Goal: Find specific page/section: Find specific page/section

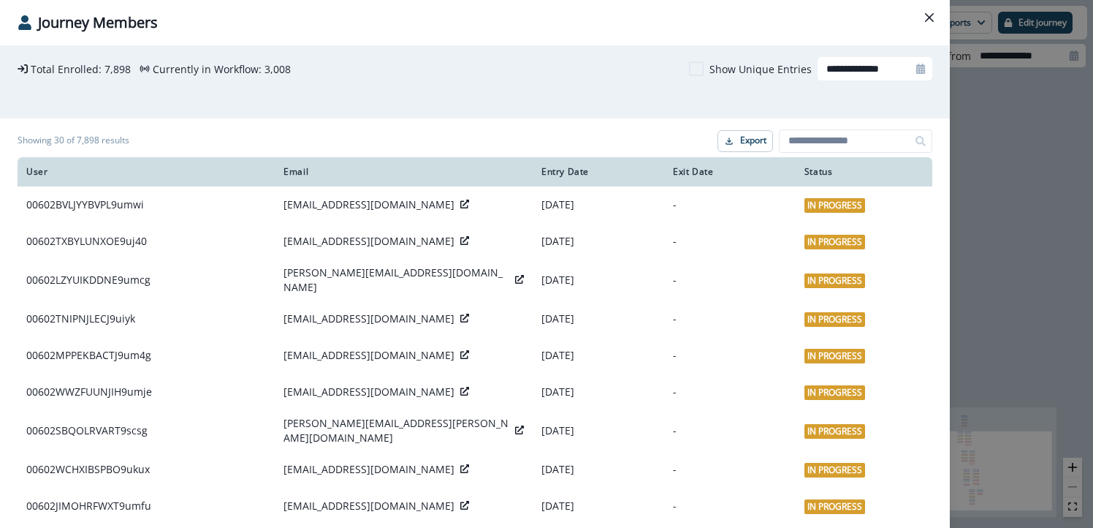
scroll to position [473, 0]
click at [23, 25] on icon at bounding box center [24, 22] width 13 height 15
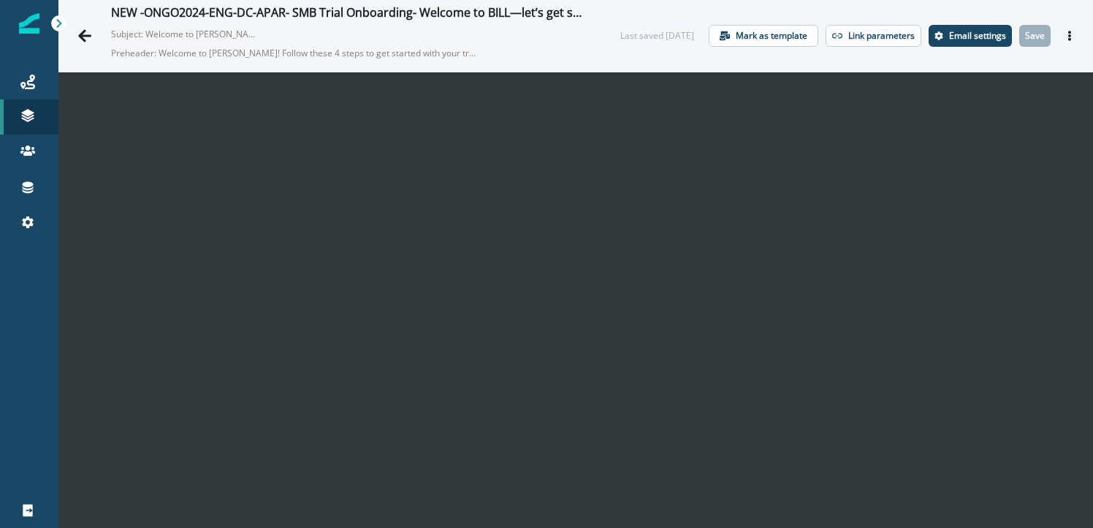
click at [29, 29] on img at bounding box center [29, 23] width 20 height 20
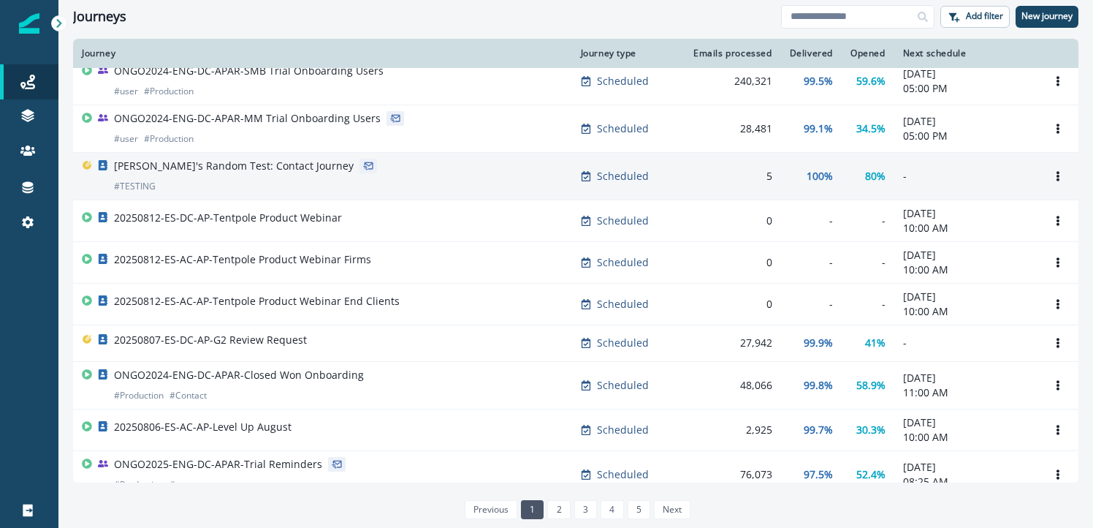
scroll to position [8, 0]
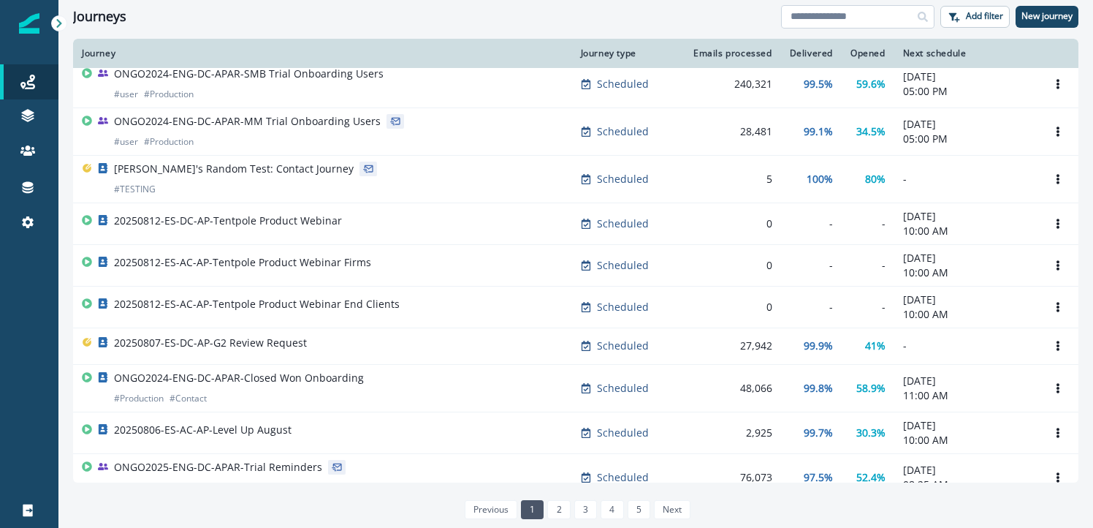
click at [813, 20] on input at bounding box center [857, 16] width 153 height 23
type input "**"
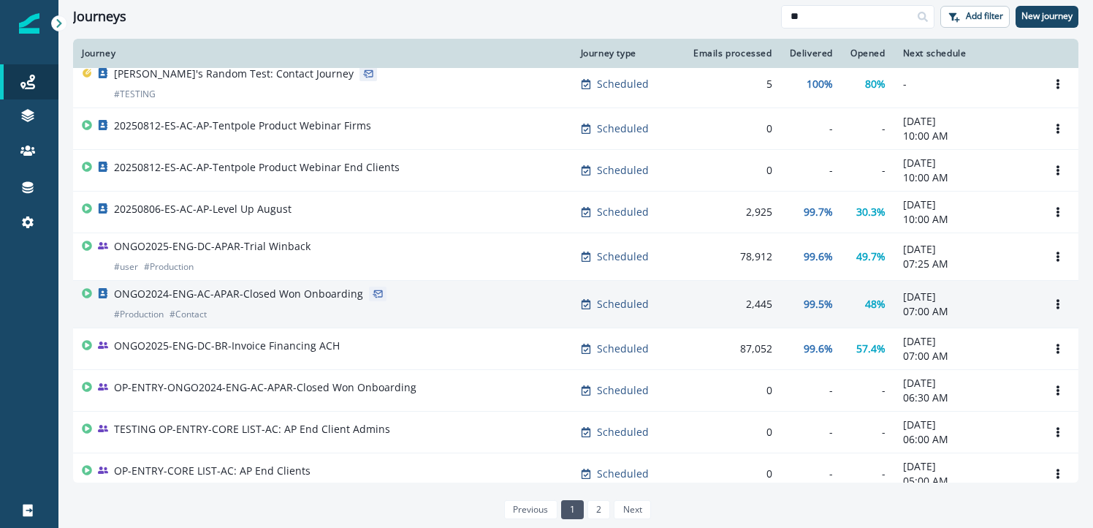
click at [327, 307] on div "ONGO2024-ENG-AC-APAR-Closed Won Onboarding # Production # Contact" at bounding box center [238, 303] width 249 height 35
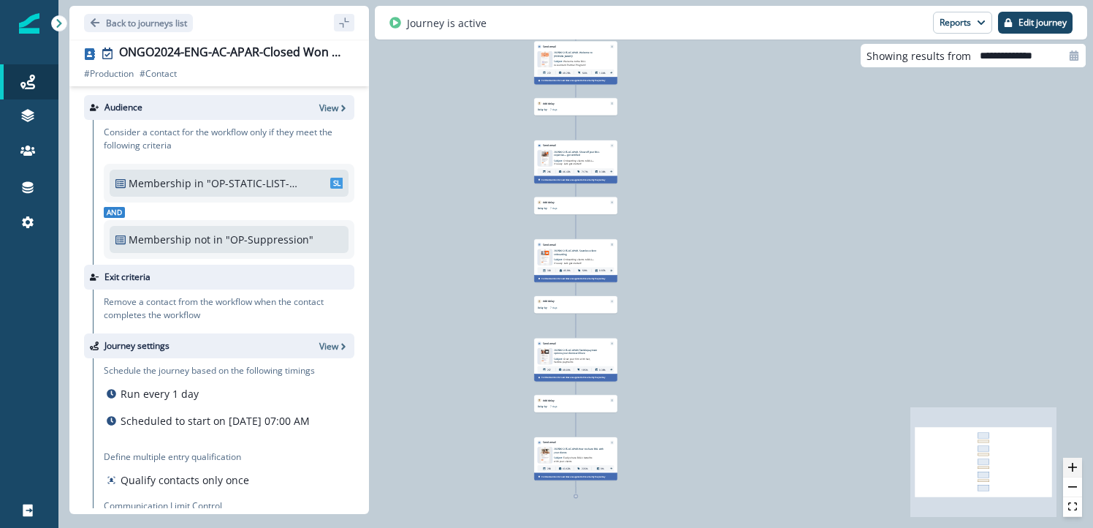
click at [1077, 474] on button "zoom in" at bounding box center [1072, 467] width 19 height 20
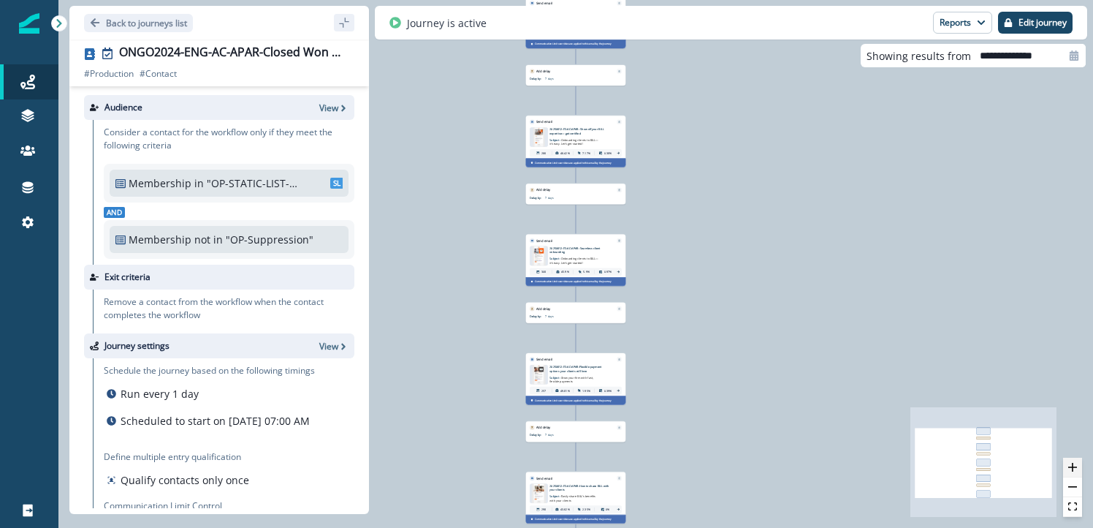
click at [1077, 474] on button "zoom in" at bounding box center [1072, 467] width 19 height 20
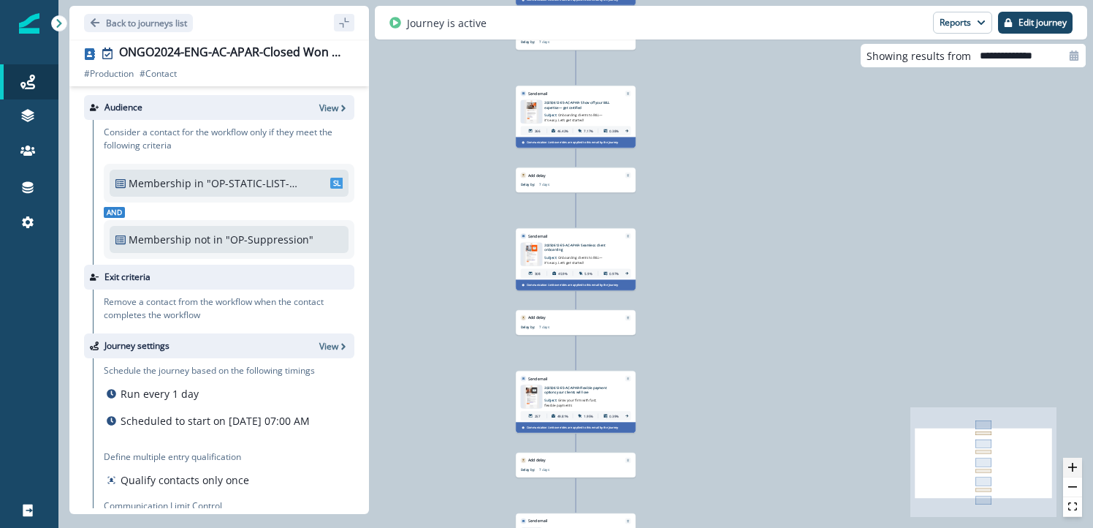
click at [1077, 474] on button "zoom in" at bounding box center [1072, 467] width 19 height 20
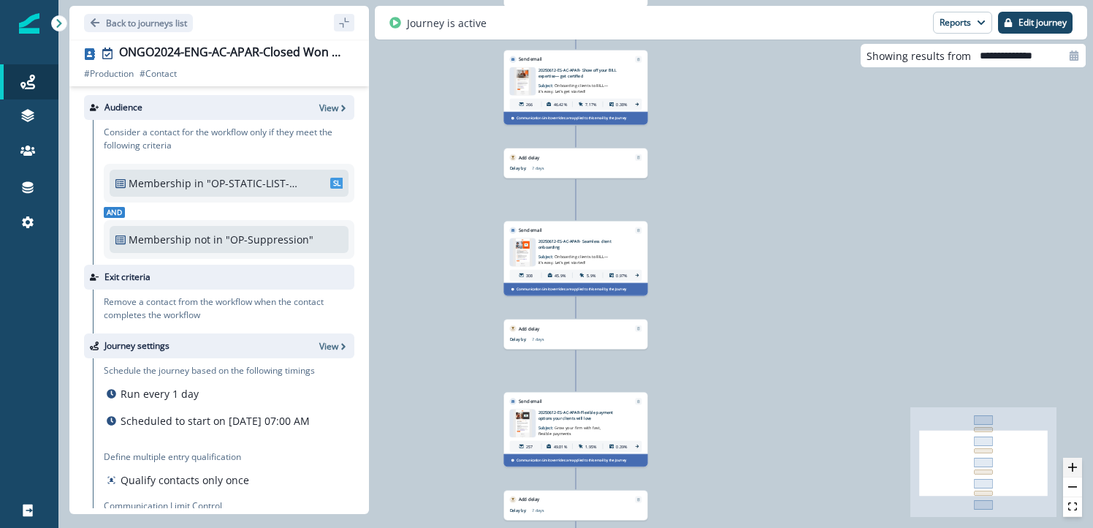
click at [1077, 474] on button "zoom in" at bounding box center [1072, 467] width 19 height 20
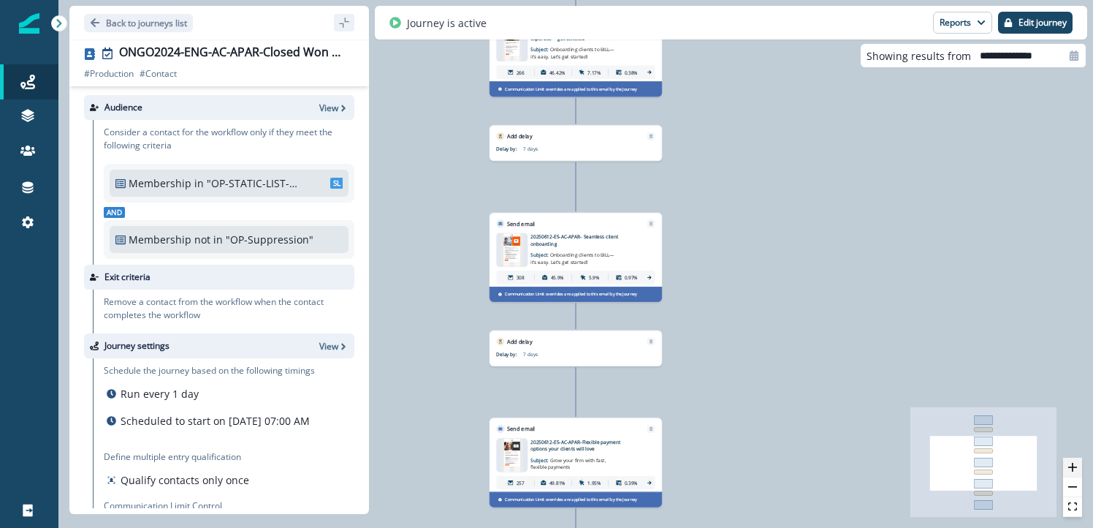
click at [1077, 474] on button "zoom in" at bounding box center [1072, 467] width 19 height 20
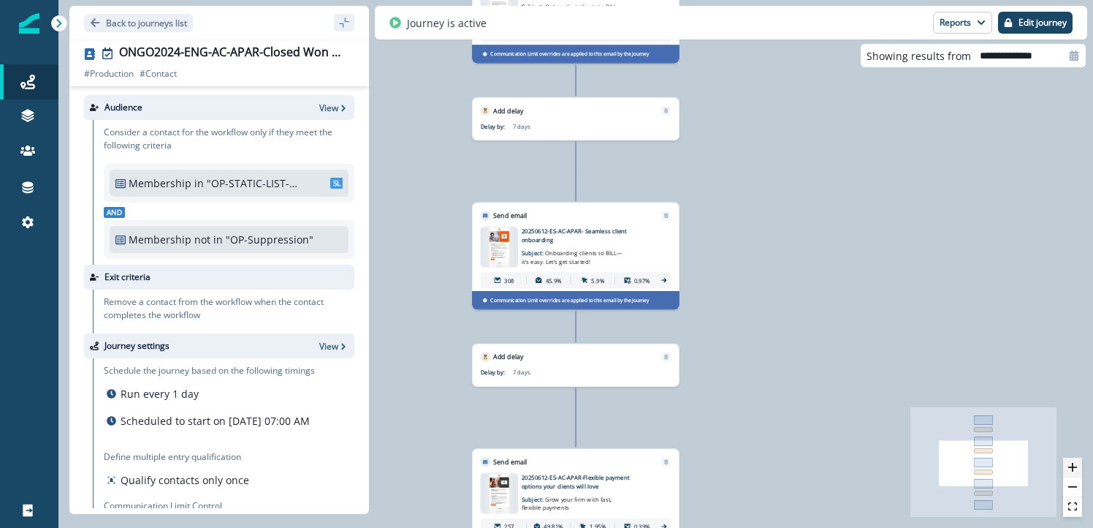
click at [1077, 474] on button "zoom in" at bounding box center [1072, 467] width 19 height 20
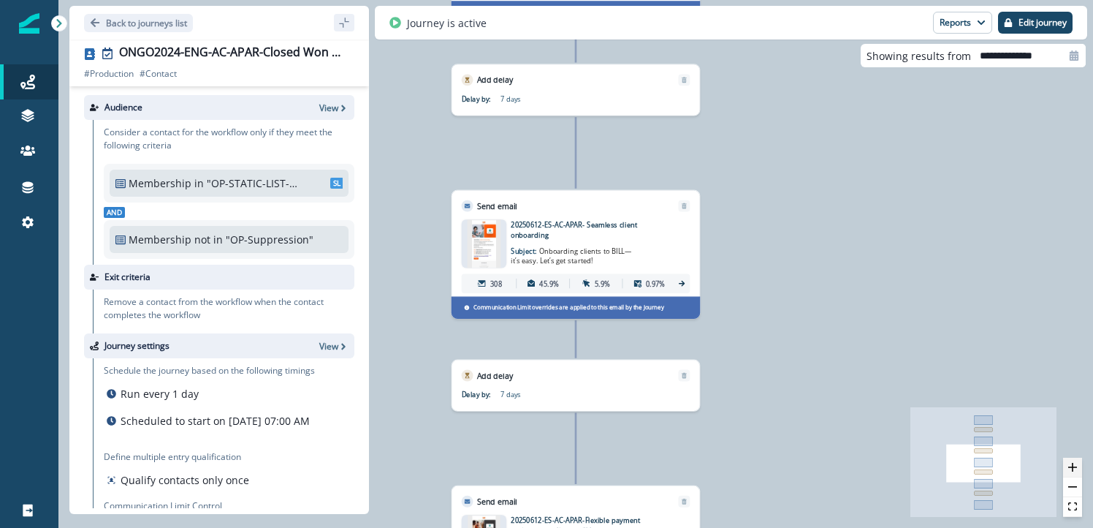
click at [1077, 474] on button "zoom in" at bounding box center [1072, 467] width 19 height 20
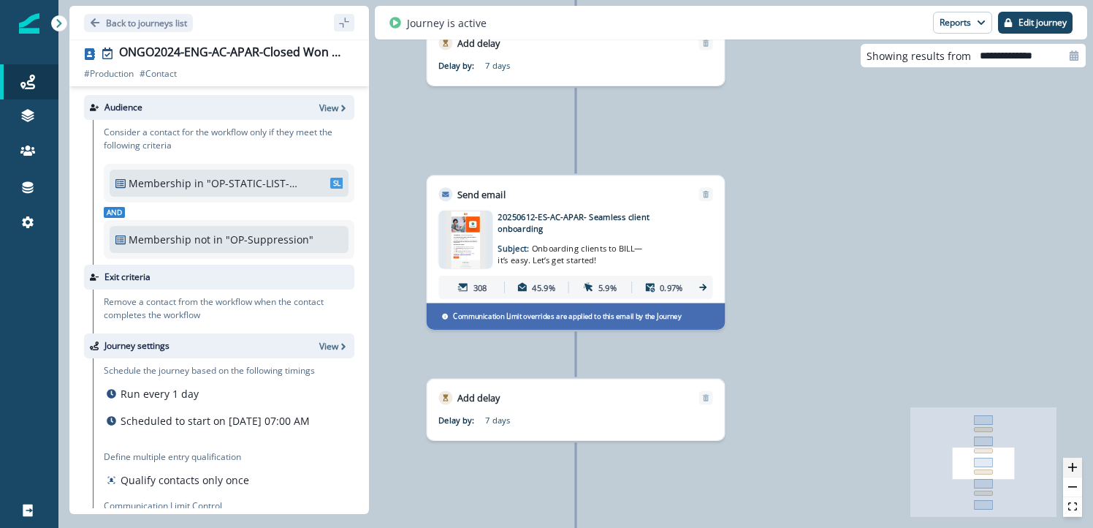
click at [1077, 474] on button "zoom in" at bounding box center [1072, 467] width 19 height 20
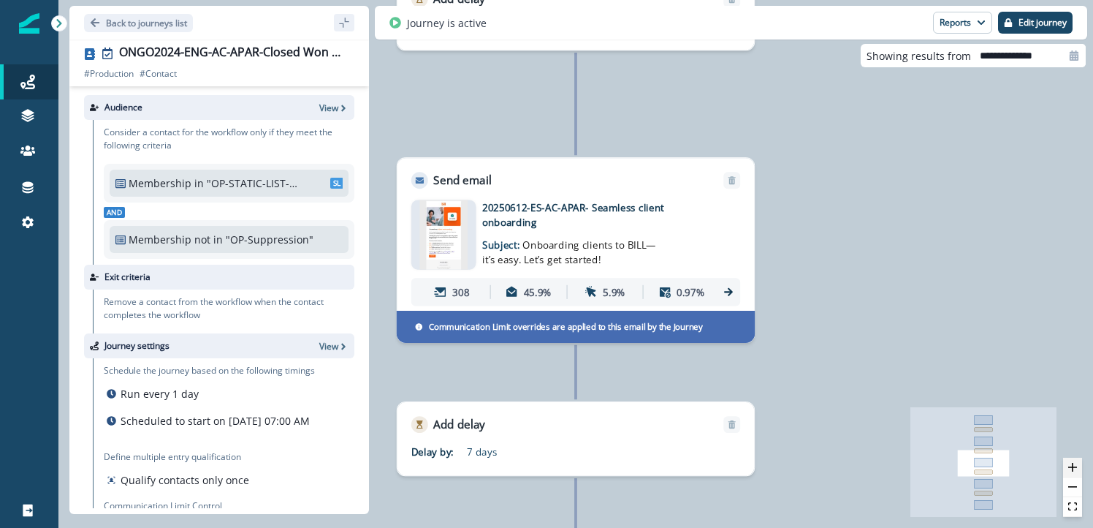
click at [1077, 474] on button "zoom in" at bounding box center [1072, 467] width 19 height 20
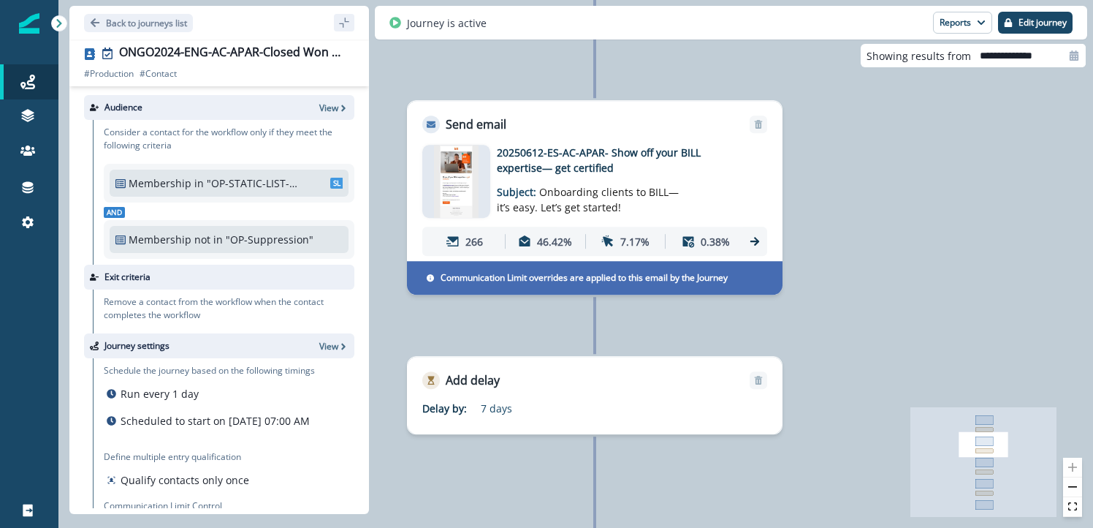
drag, startPoint x: 821, startPoint y: 124, endPoint x: 840, endPoint y: 518, distance: 394.4
click at [840, 518] on div "276 contacts have entered the journey Send email Email asset changed, journey r…" at bounding box center [575, 264] width 1035 height 528
click at [455, 180] on img at bounding box center [456, 181] width 45 height 73
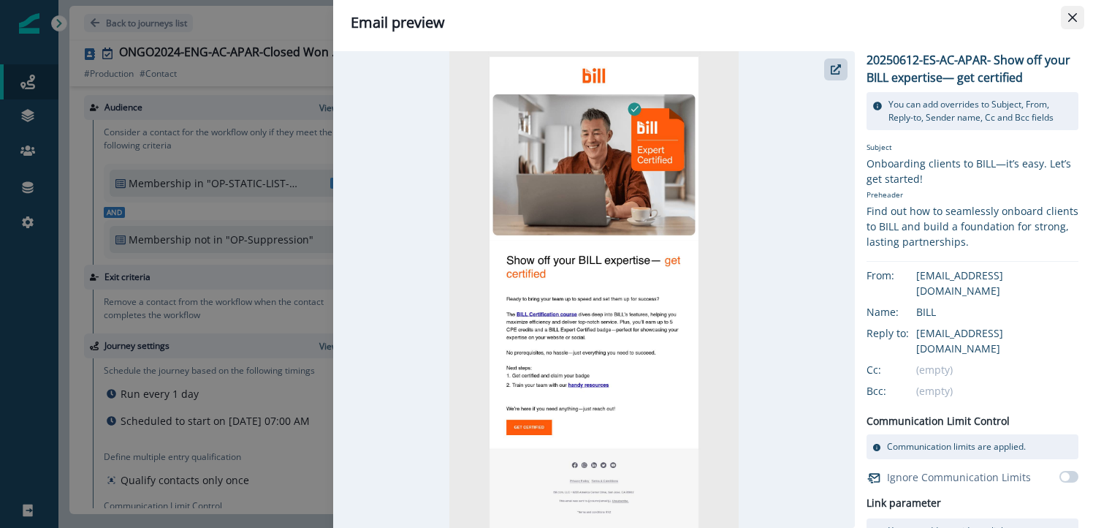
click at [1068, 15] on icon "Close" at bounding box center [1072, 17] width 9 height 9
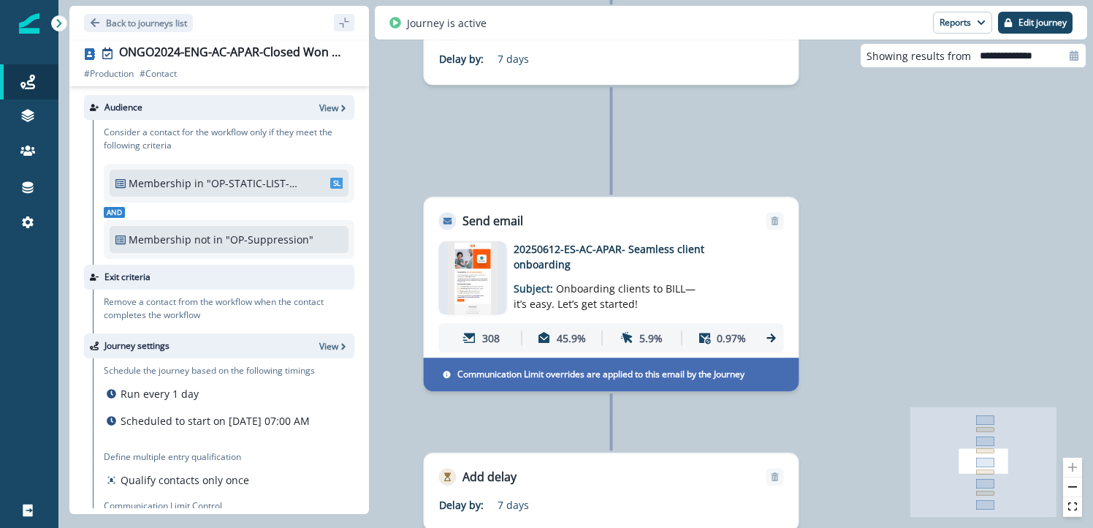
click at [718, 253] on p "20250612-ES-AC-APAR- Seamless client onboarding" at bounding box center [631, 256] width 234 height 31
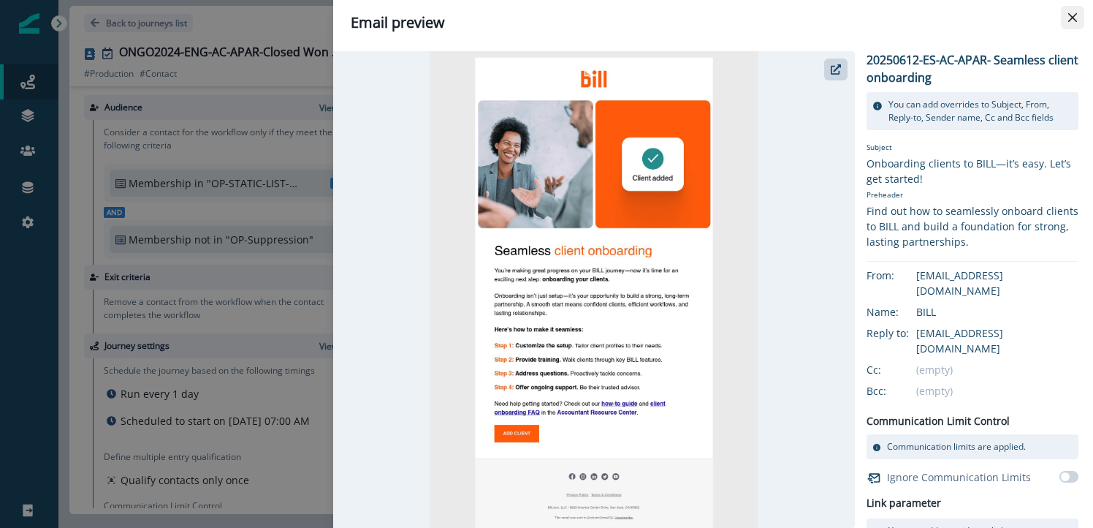
click at [1069, 21] on icon "Close" at bounding box center [1072, 17] width 9 height 9
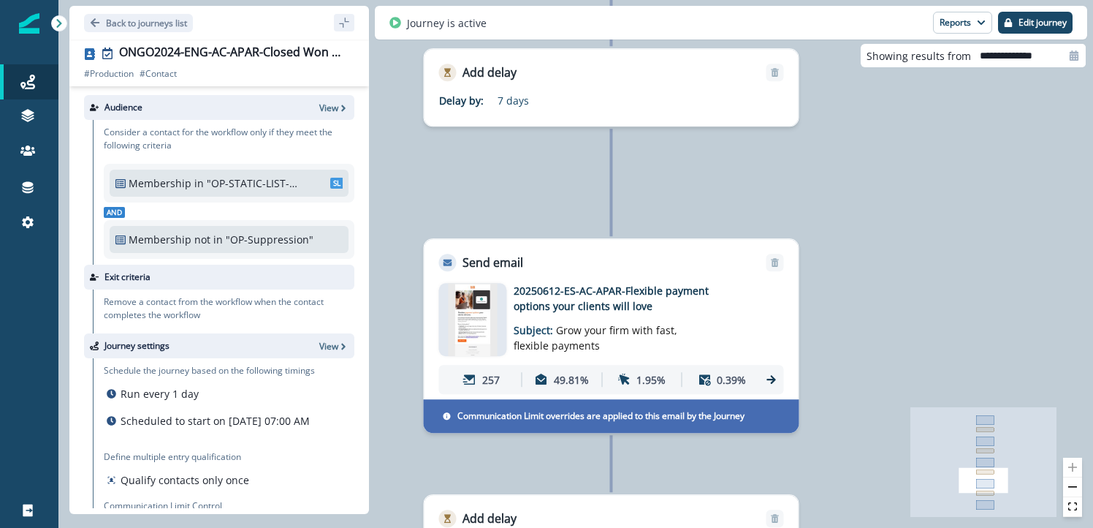
click at [722, 343] on div "20250612-ES-AC-APAR-Flexible payment options your clients will love Subject: Gr…" at bounding box center [634, 319] width 240 height 73
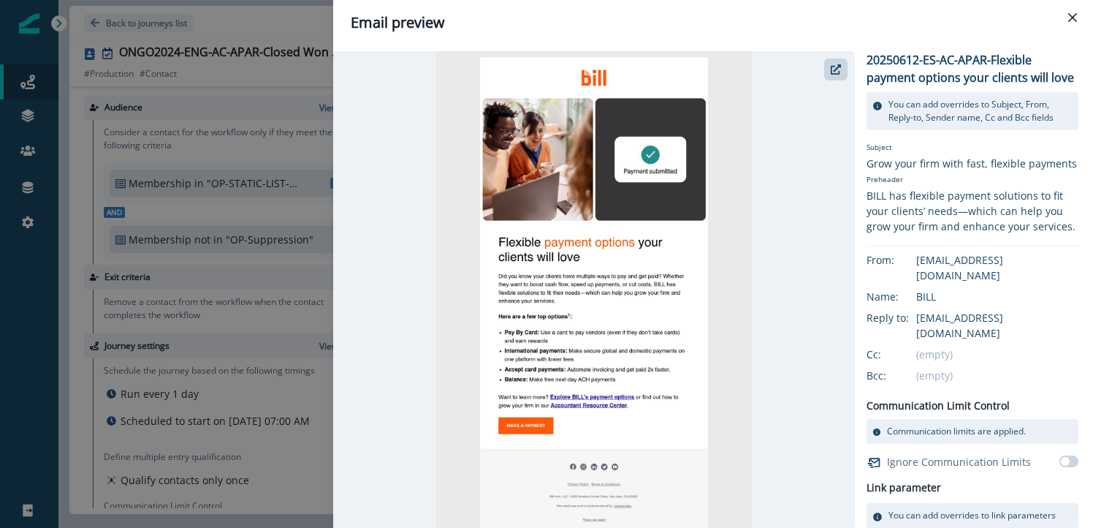
scroll to position [2, 0]
drag, startPoint x: 1083, startPoint y: 17, endPoint x: 1079, endPoint y: 25, distance: 8.8
click at [1084, 18] on button "Close" at bounding box center [1072, 17] width 23 height 23
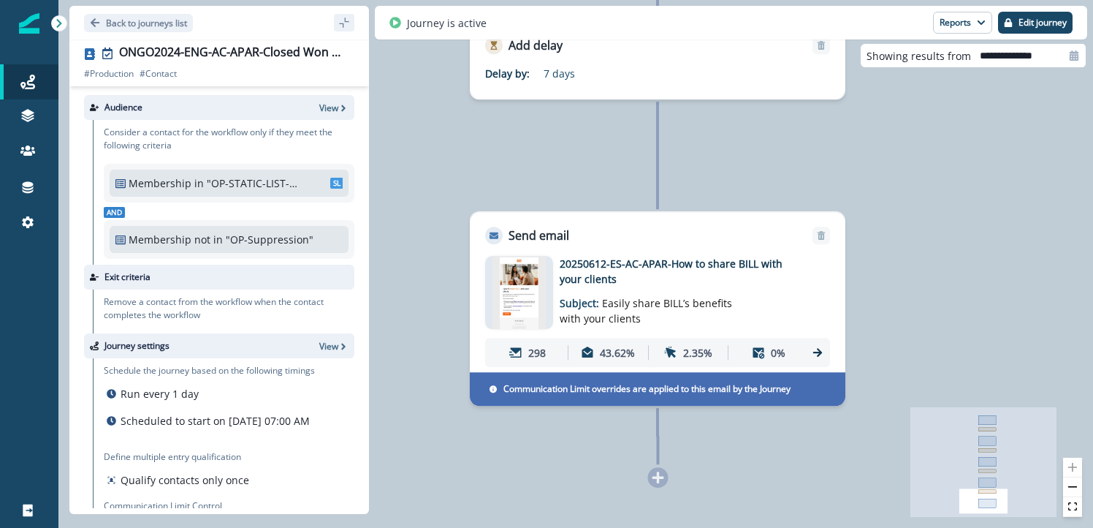
click at [770, 300] on div "20250612-ES-AC-APAR-How to share BILL with your clients Subject: Easily share B…" at bounding box center [680, 292] width 240 height 73
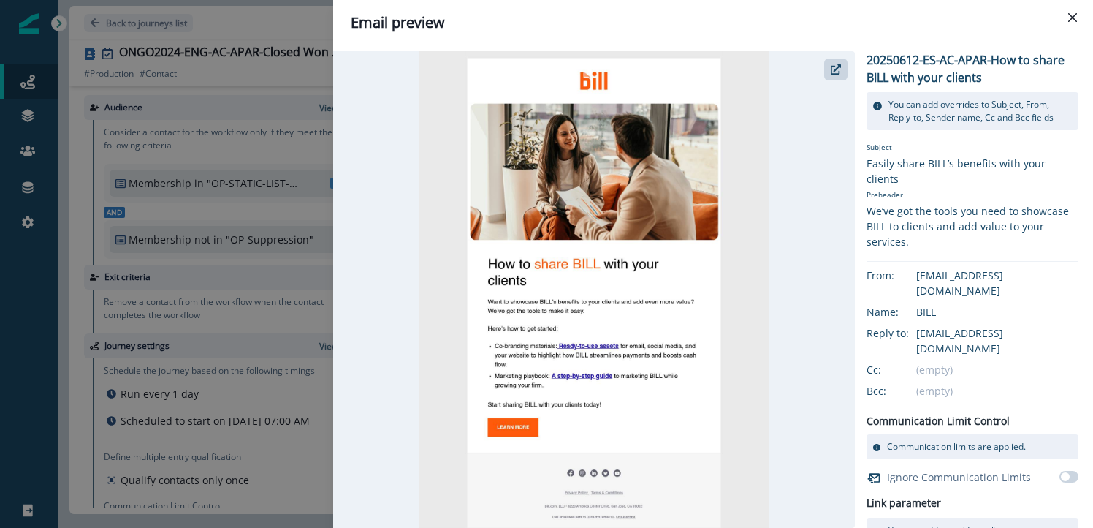
scroll to position [4, 0]
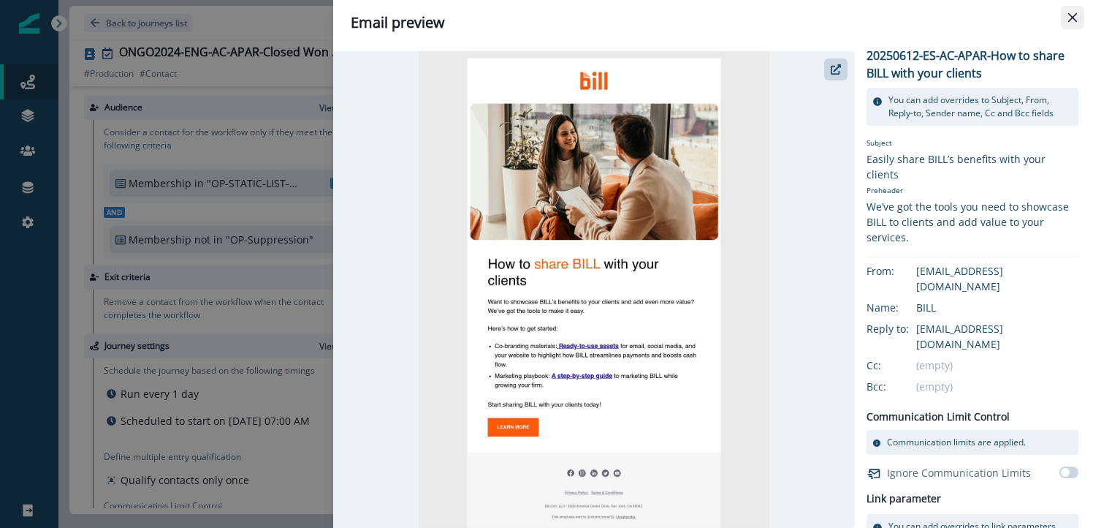
click at [1062, 15] on button "Close" at bounding box center [1072, 17] width 23 height 23
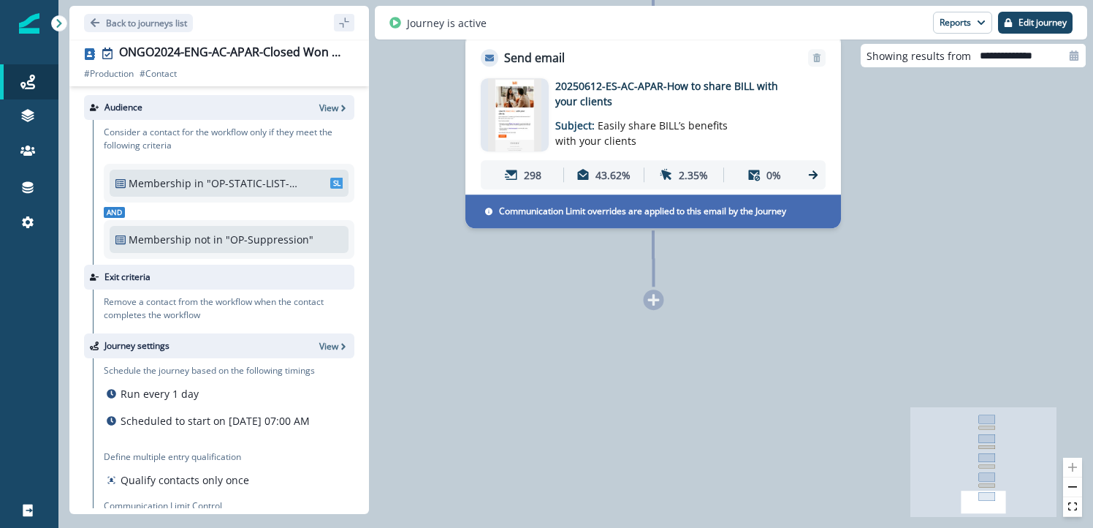
click at [764, 138] on div "20250612-ES-AC-APAR-How to share BILL with your clients Subject: Easily share B…" at bounding box center [675, 114] width 240 height 73
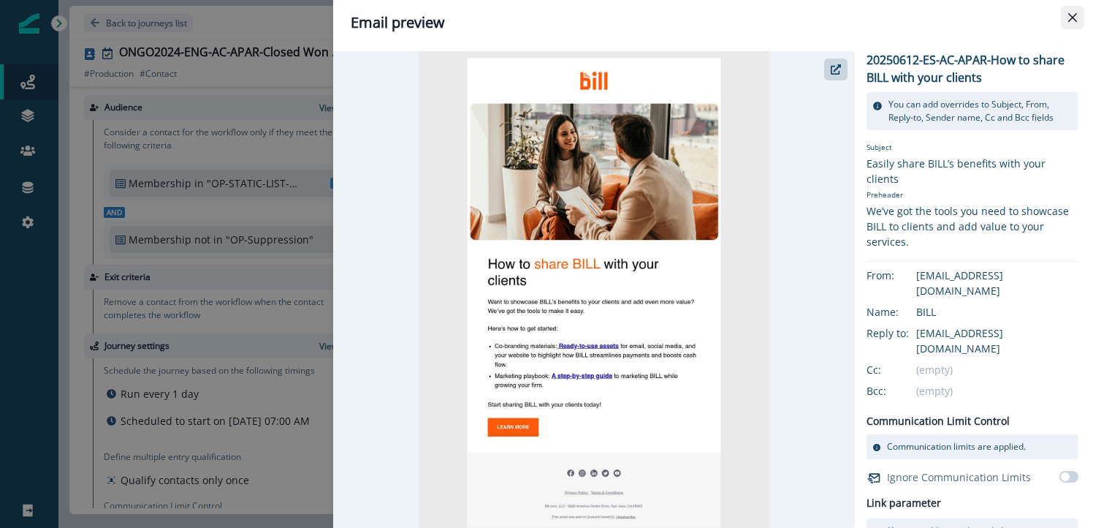
click at [1077, 14] on button "Close" at bounding box center [1072, 17] width 23 height 23
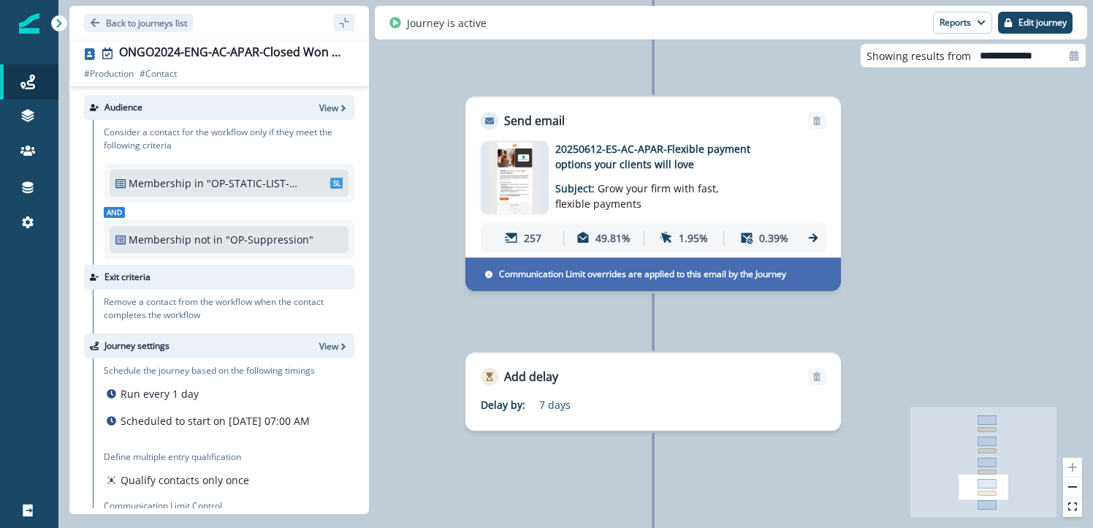
click at [789, 133] on div "Email asset changed, journey reports will be subject to change This asset has o…" at bounding box center [653, 193] width 374 height 129
click at [655, 203] on p "Subject: Grow your firm with fast, flexible payments" at bounding box center [646, 191] width 183 height 39
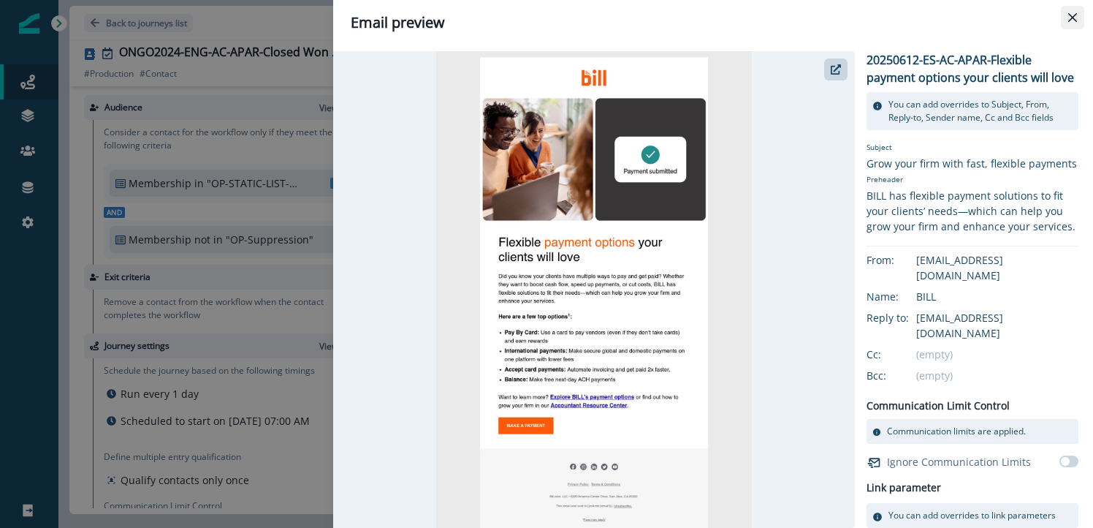
click at [1074, 13] on icon "Close" at bounding box center [1072, 17] width 9 height 9
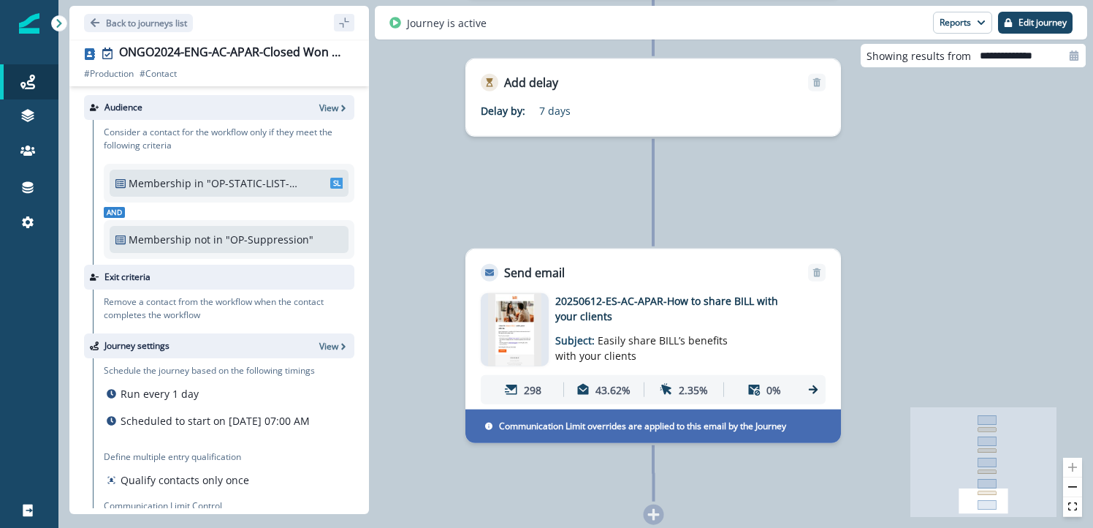
click at [744, 281] on div "Email asset changed, journey reports will be subject to change This asset has o…" at bounding box center [653, 345] width 374 height 129
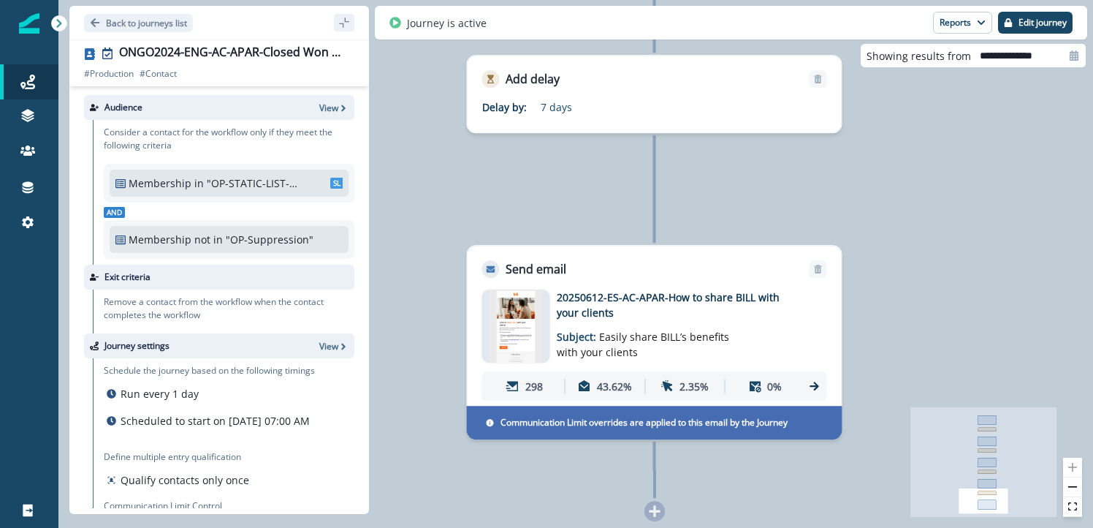
click at [691, 297] on p "20250612-ES-AC-APAR-How to share BILL with your clients" at bounding box center [674, 304] width 234 height 31
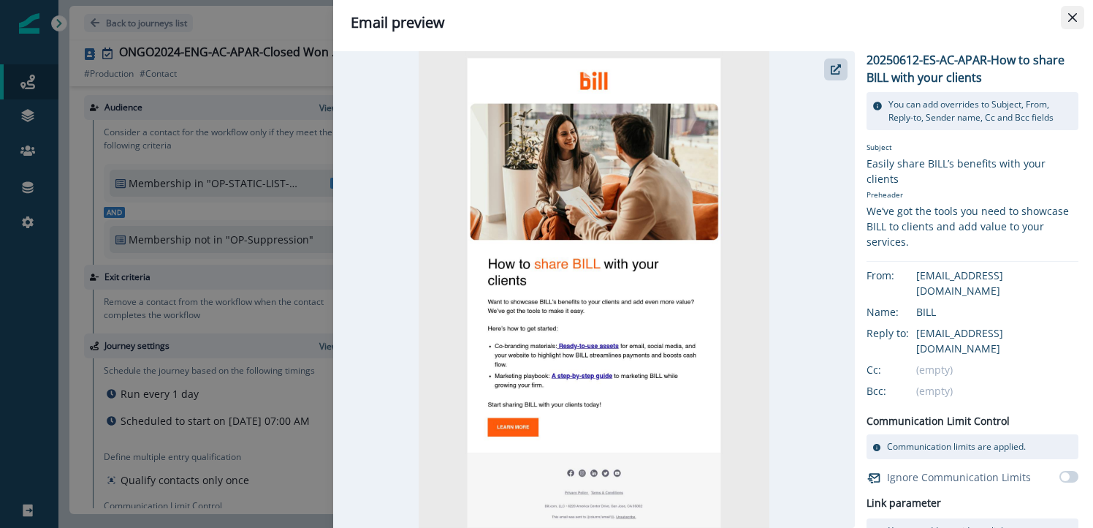
click at [1065, 18] on button "Close" at bounding box center [1072, 17] width 23 height 23
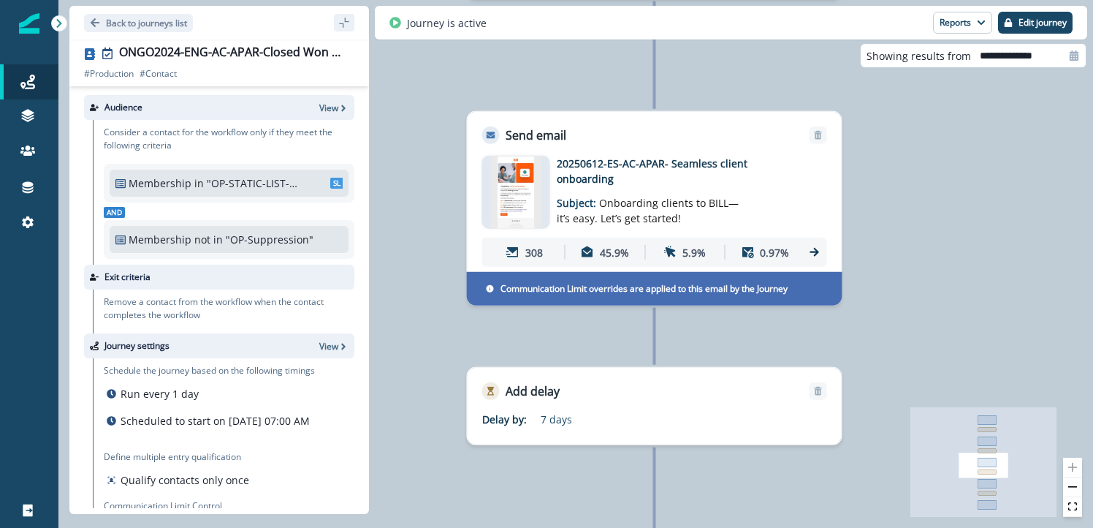
click at [791, 163] on div "20250612-ES-AC-APAR- Seamless client onboarding Subject: Onboarding clients to …" at bounding box center [677, 192] width 240 height 73
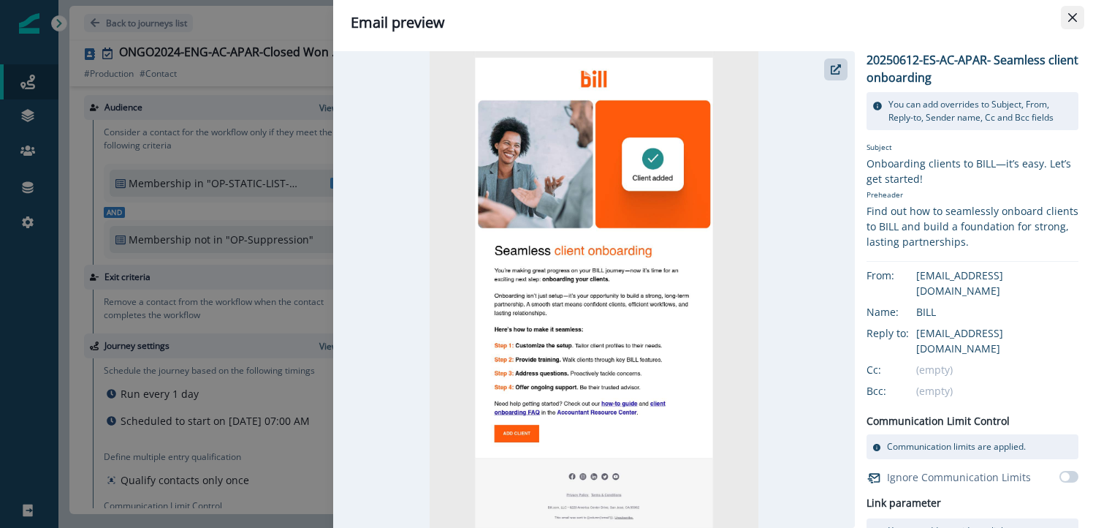
click at [1075, 10] on button "Close" at bounding box center [1072, 17] width 23 height 23
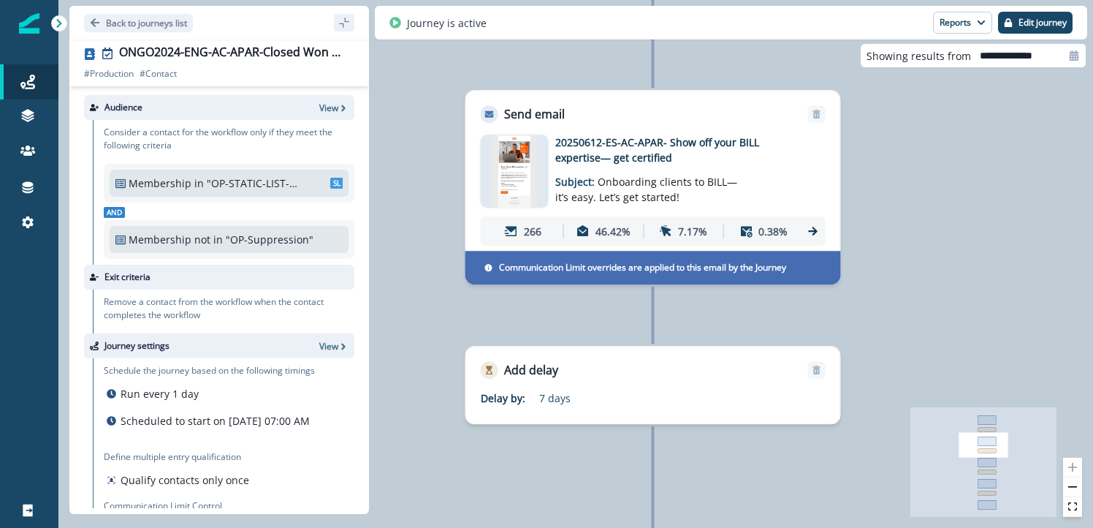
click at [796, 143] on div "20250612-ES-AC-APAR- Show off your BILL expertise— get certified Subject: Onboa…" at bounding box center [653, 189] width 345 height 111
click at [762, 140] on p "20250612-ES-AC-APAR- Show off your BILL expertise— get certified" at bounding box center [672, 149] width 234 height 31
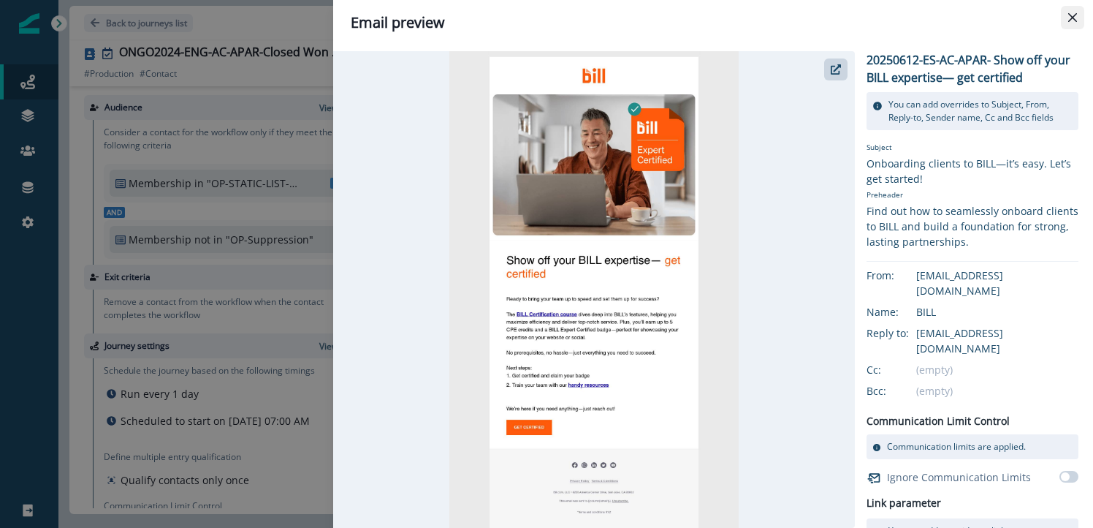
click at [1063, 17] on button "Close" at bounding box center [1072, 17] width 23 height 23
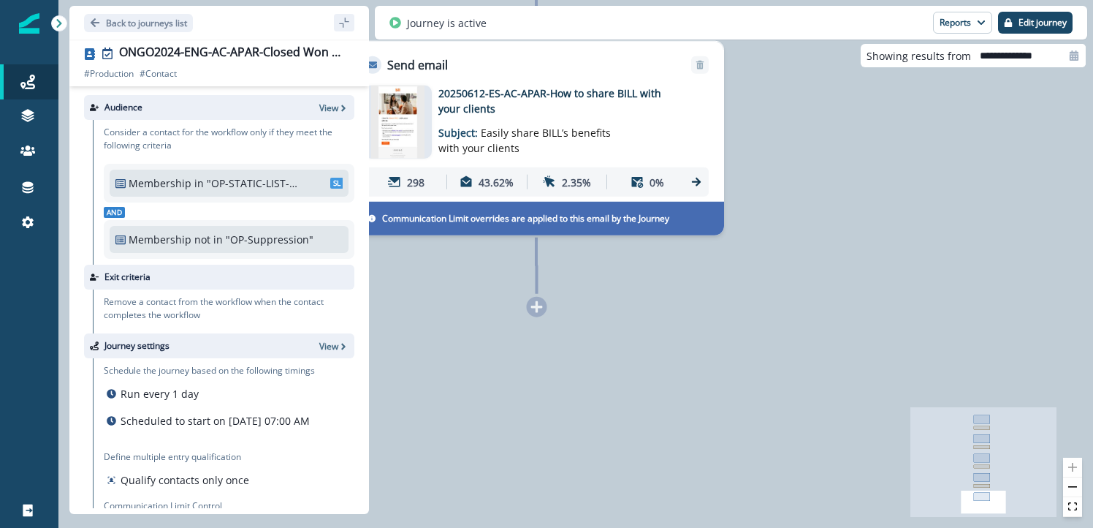
drag, startPoint x: 653, startPoint y: 259, endPoint x: 905, endPoint y: 349, distance: 267.7
click at [905, 349] on div "276 contacts have entered the journey Send email Email asset changed, journey r…" at bounding box center [575, 264] width 1035 height 528
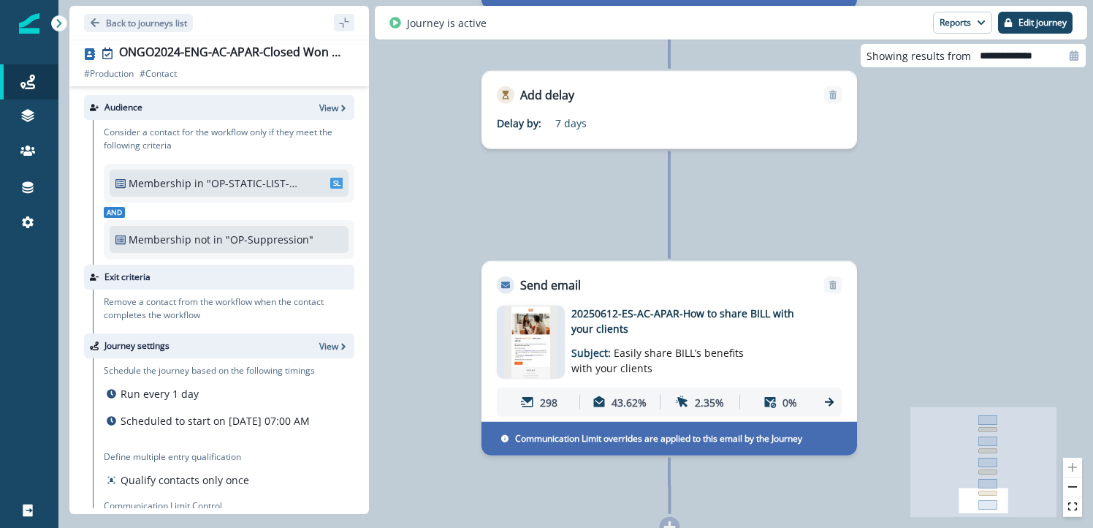
drag, startPoint x: 762, startPoint y: 211, endPoint x: 801, endPoint y: 598, distance: 388.5
click at [801, 527] on html "A newer version of Inflection.io is available. Refresh your page to load the la…" at bounding box center [546, 264] width 1093 height 528
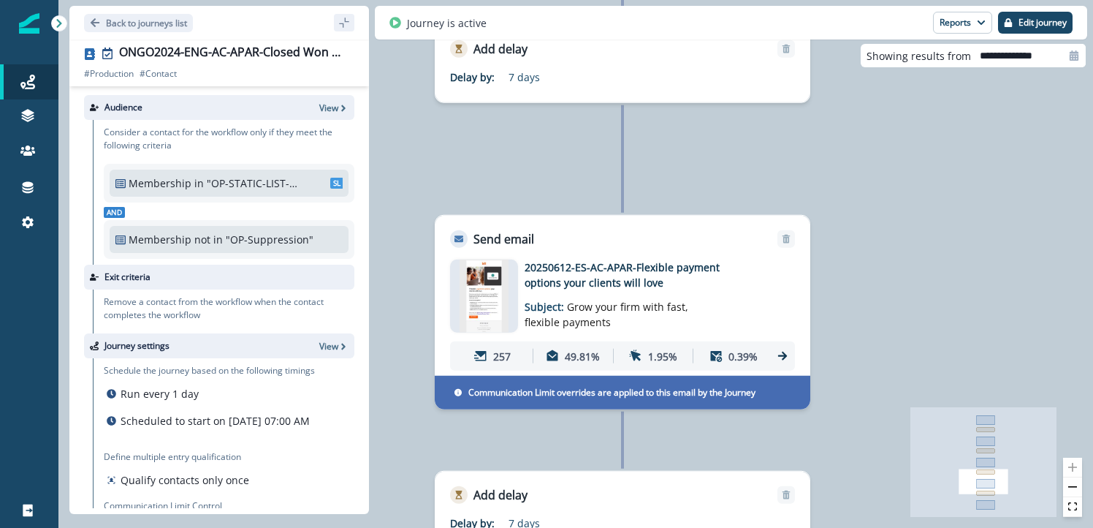
drag, startPoint x: 946, startPoint y: 185, endPoint x: 992, endPoint y: 400, distance: 219.6
click at [992, 403] on div "276 contacts have entered the journey Send email Email asset changed, journey r…" at bounding box center [575, 264] width 1035 height 528
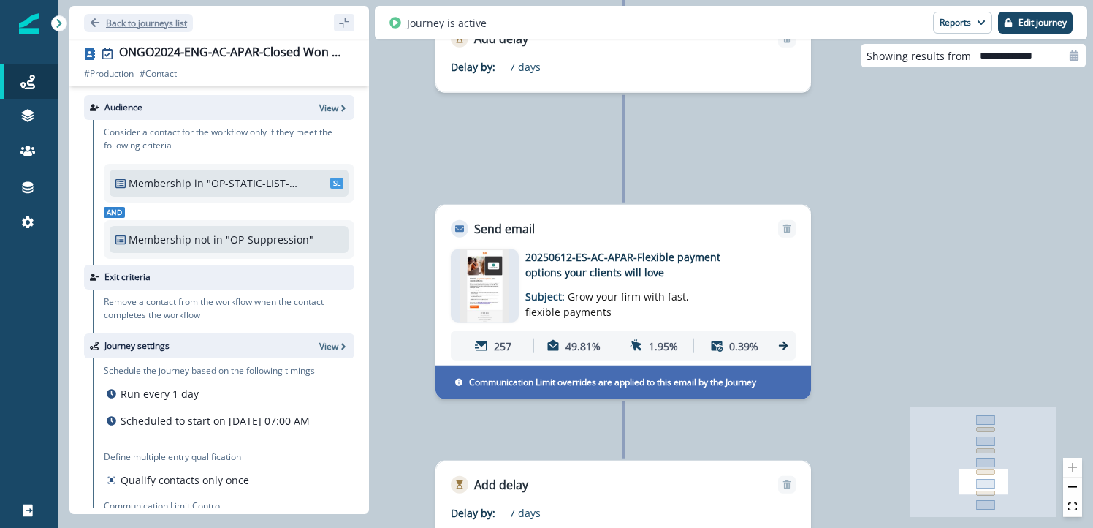
click at [91, 23] on icon "Go back" at bounding box center [95, 22] width 9 height 9
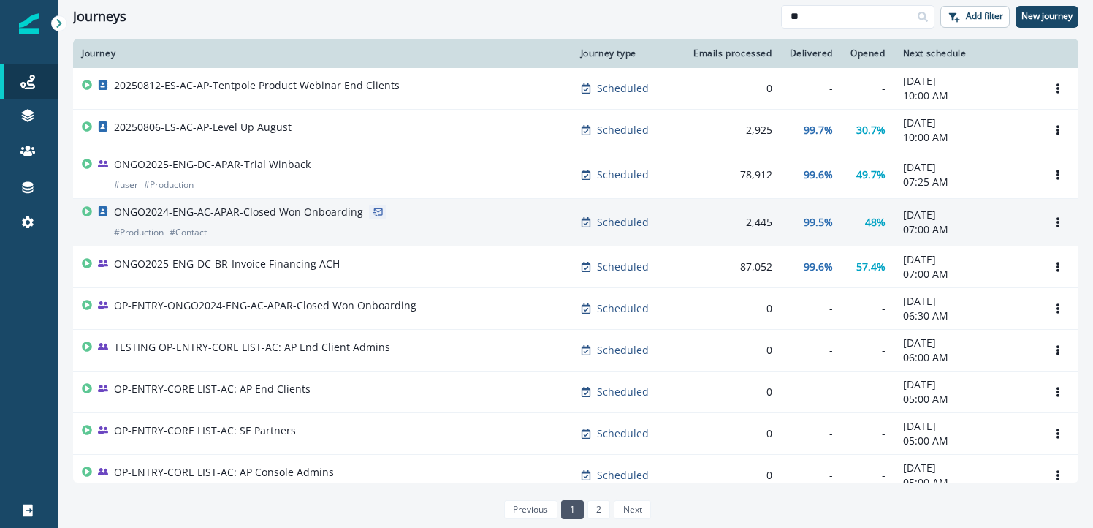
scroll to position [88, 0]
click at [1062, 224] on icon "Options" at bounding box center [1058, 224] width 10 height 10
click at [327, 219] on p "ONGO2024-ENG-AC-APAR-Closed Won Onboarding" at bounding box center [238, 214] width 249 height 15
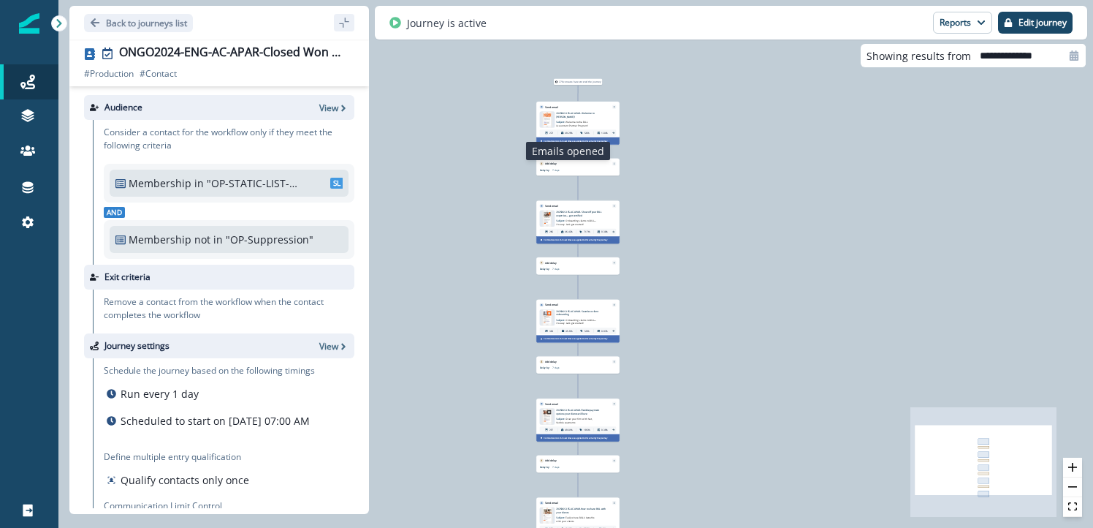
click at [562, 132] on icon at bounding box center [562, 133] width 2 height 2
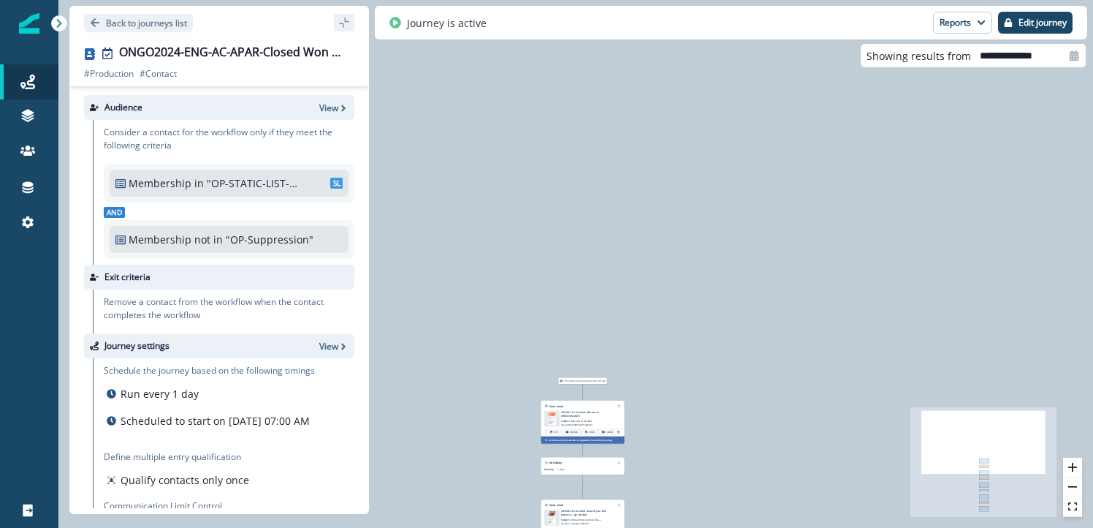
click at [599, 419] on p "Subject: Welcome to the BILL Accountant Partner Program!" at bounding box center [581, 421] width 40 height 9
